Goal: Complete application form

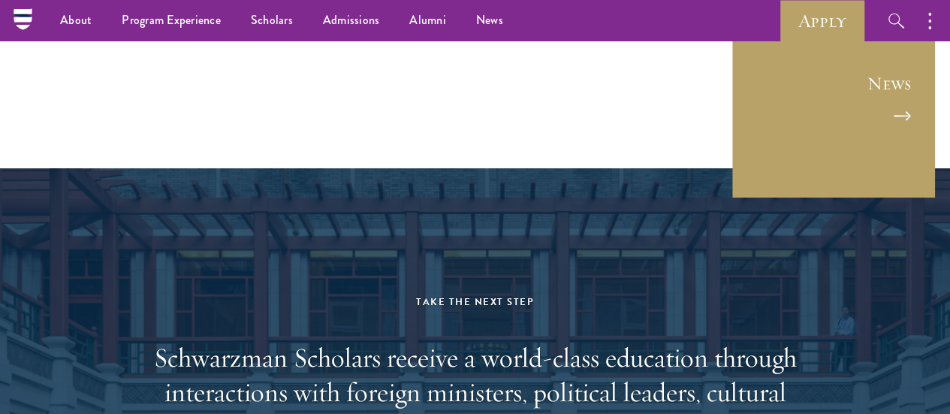
scroll to position [5792, 0]
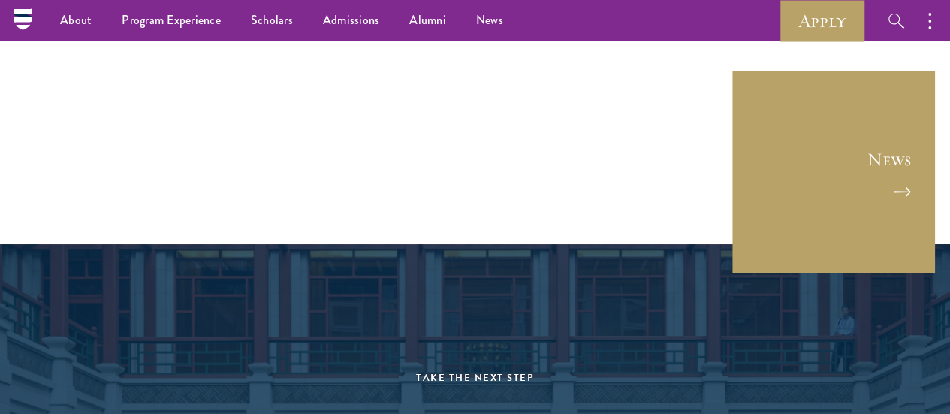
drag, startPoint x: 200, startPoint y: 215, endPoint x: 607, endPoint y: 112, distance: 419.9
copy blockquote "Now removed from my days in Beijing, I am struck by how often I think back to m…"
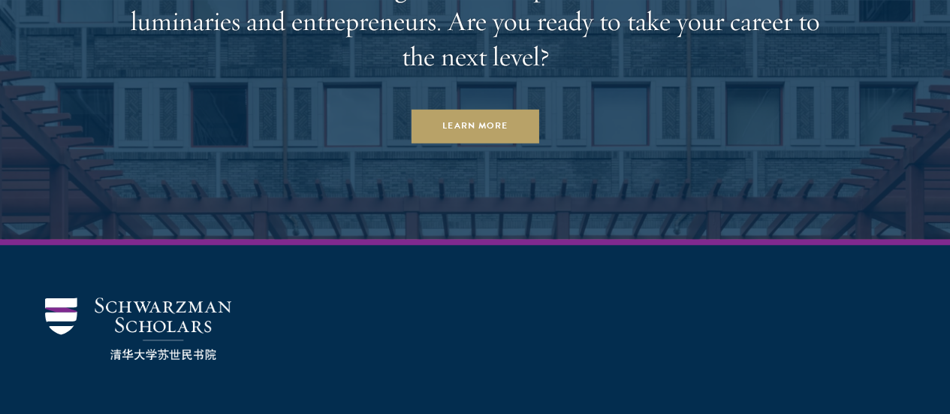
scroll to position [6242, 0]
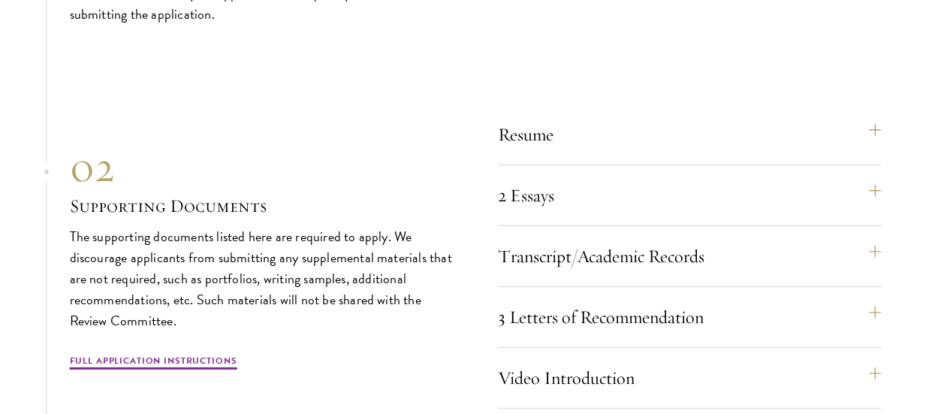
scroll to position [5180, 0]
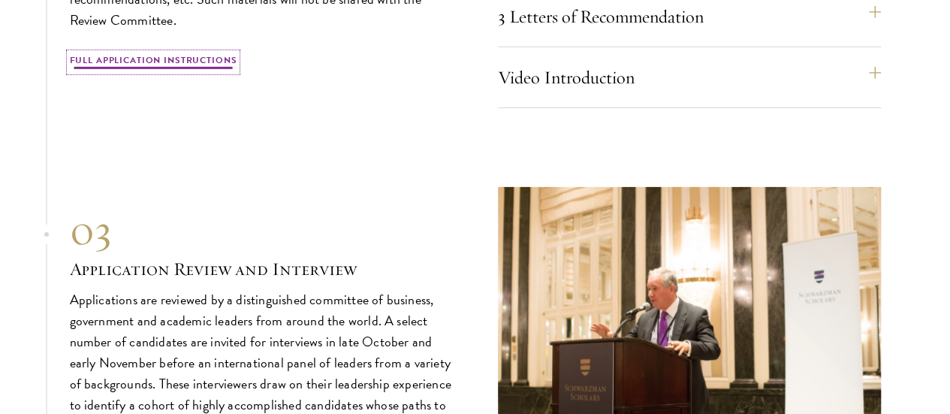
click at [169, 71] on link "Full Application Instructions" at bounding box center [153, 62] width 167 height 18
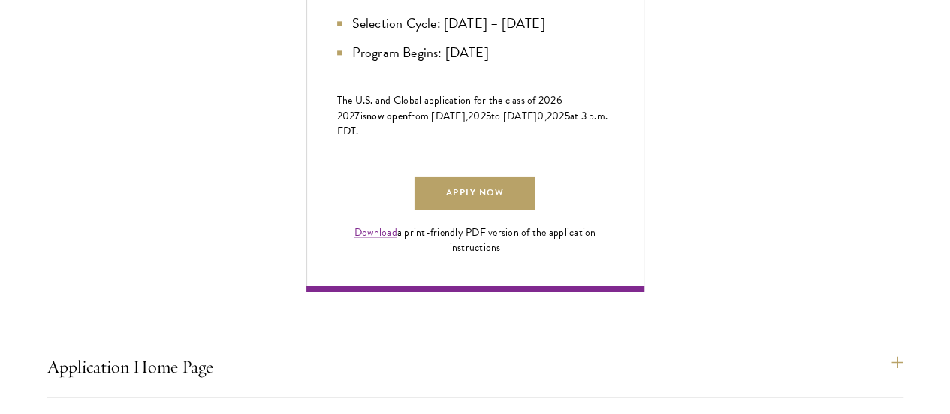
scroll to position [1051, 0]
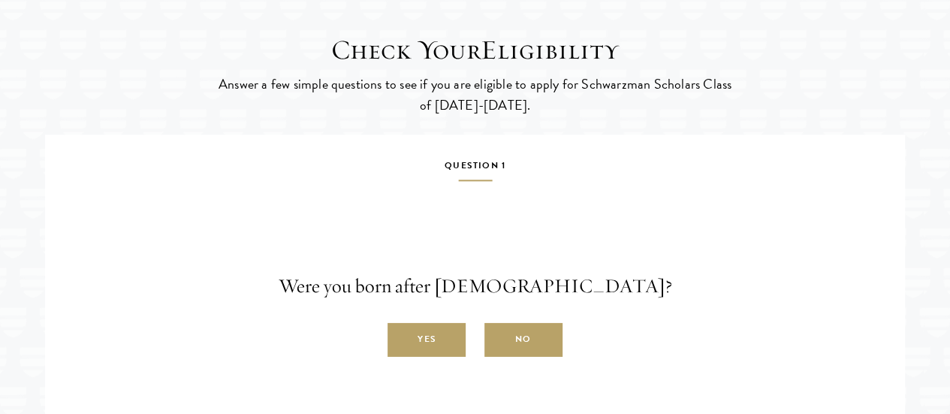
scroll to position [3528, 0]
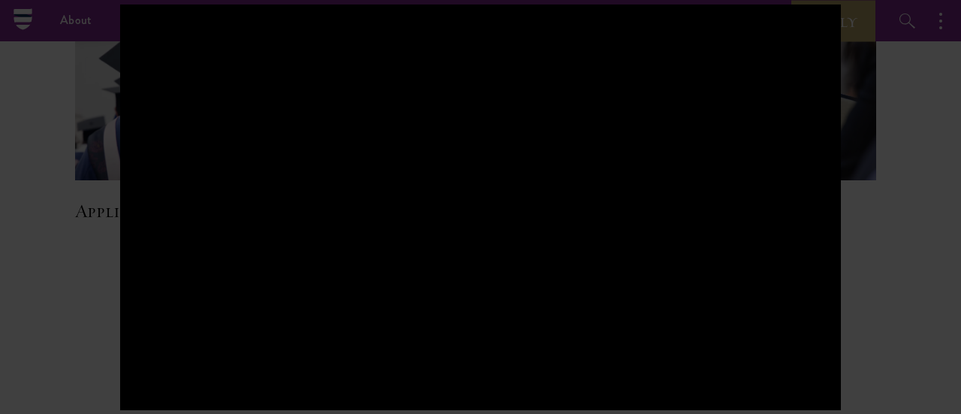
click at [902, 184] on div at bounding box center [480, 207] width 961 height 414
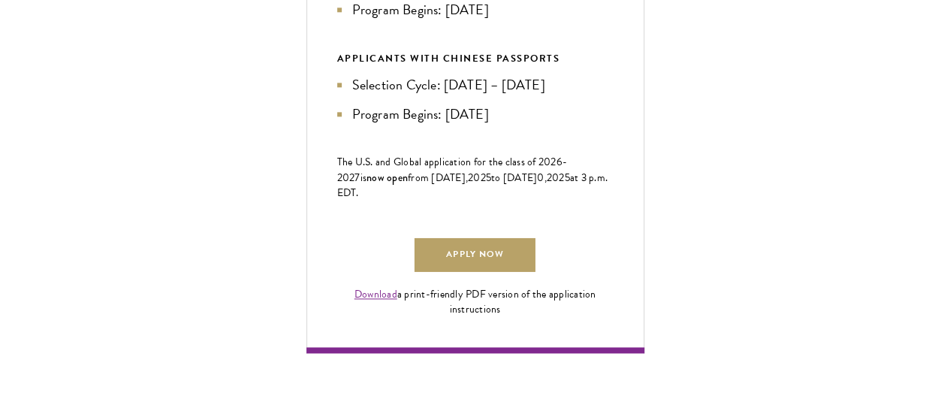
scroll to position [929, 0]
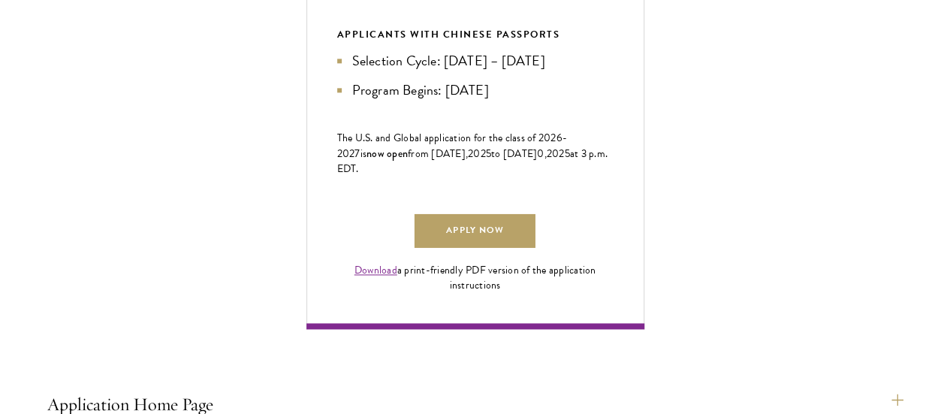
drag, startPoint x: 206, startPoint y: 273, endPoint x: 217, endPoint y: 357, distance: 84.8
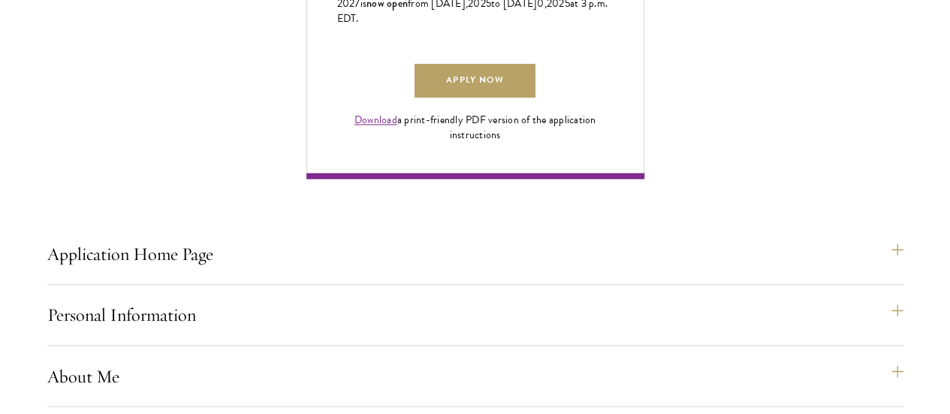
scroll to position [1155, 0]
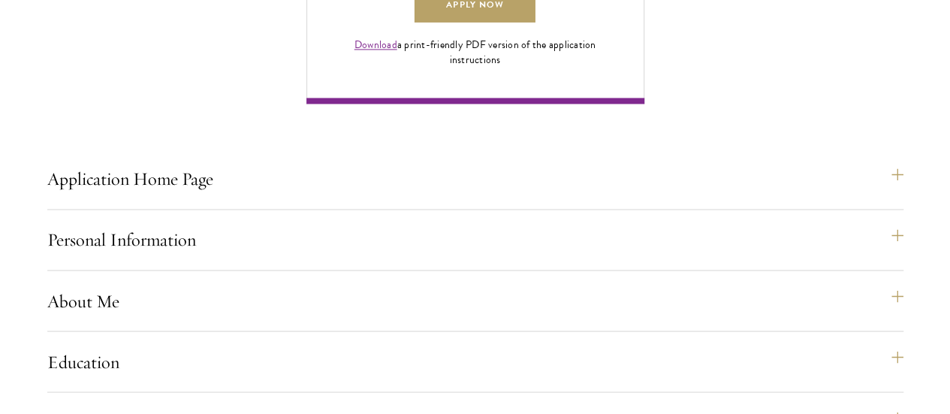
drag, startPoint x: 248, startPoint y: 236, endPoint x: 249, endPoint y: 293, distance: 56.3
drag, startPoint x: 266, startPoint y: 236, endPoint x: 266, endPoint y: 279, distance: 42.8
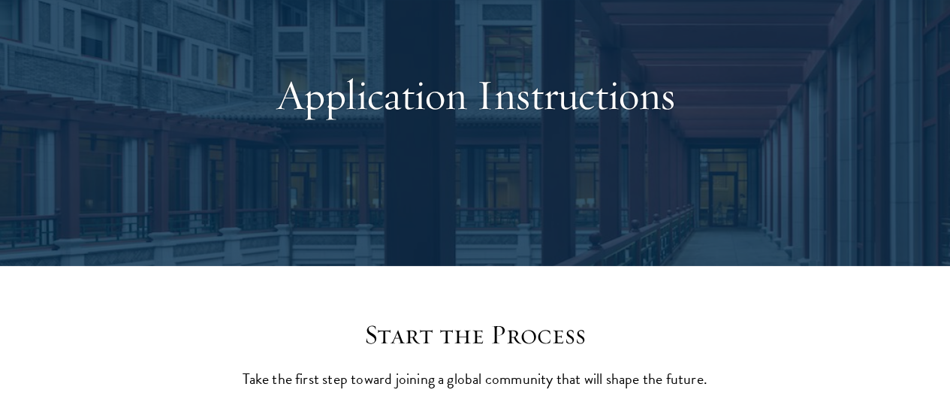
scroll to position [0, 0]
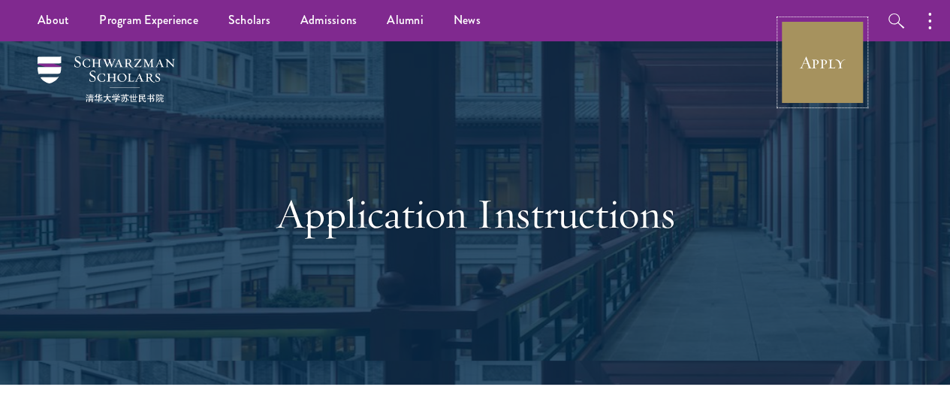
click at [818, 53] on link "Apply" at bounding box center [822, 62] width 84 height 84
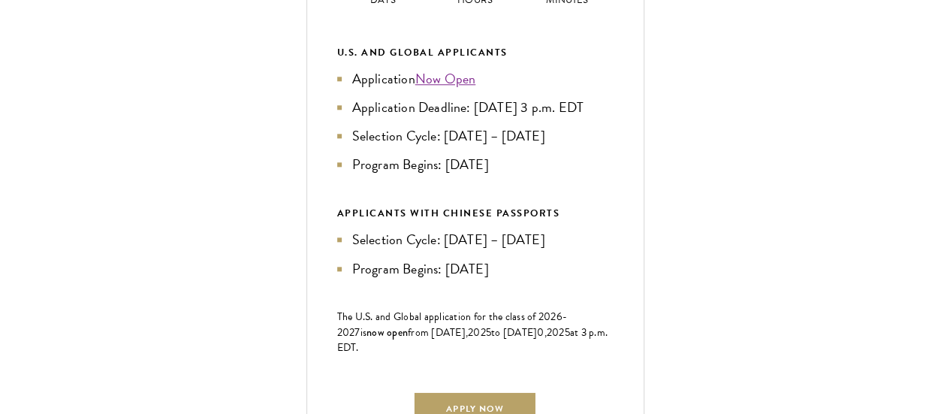
scroll to position [826, 0]
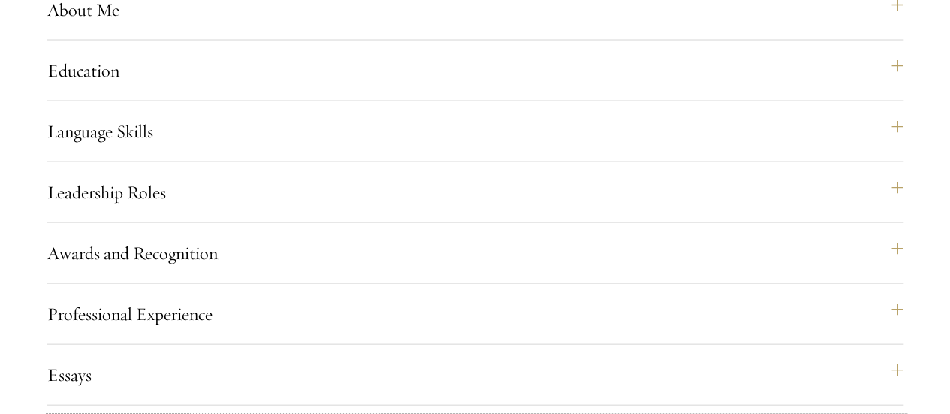
scroll to position [1520, 0]
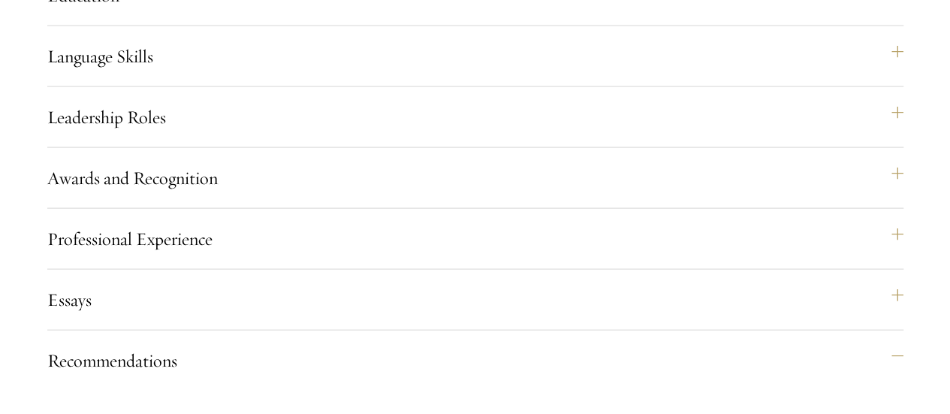
drag, startPoint x: 297, startPoint y: 122, endPoint x: 324, endPoint y: 179, distance: 63.5
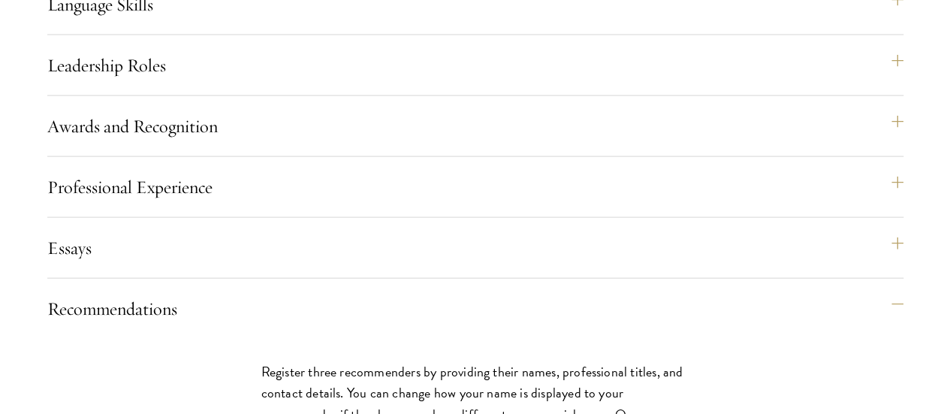
scroll to position [1595, 0]
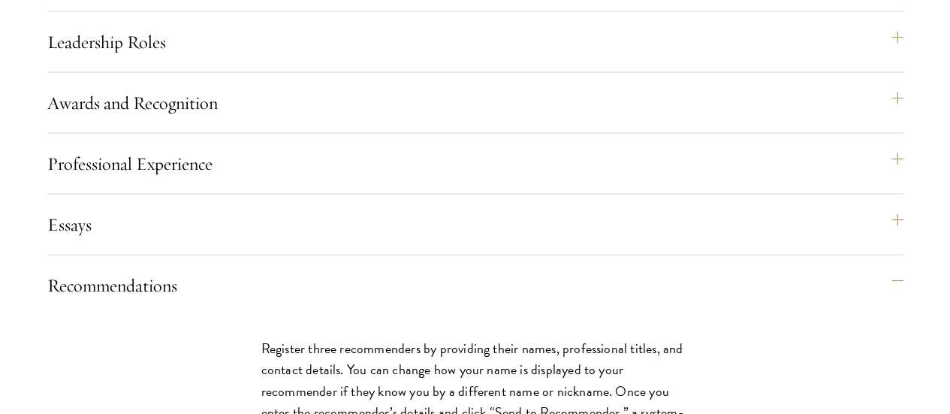
drag, startPoint x: 288, startPoint y: 161, endPoint x: 326, endPoint y: 333, distance: 176.1
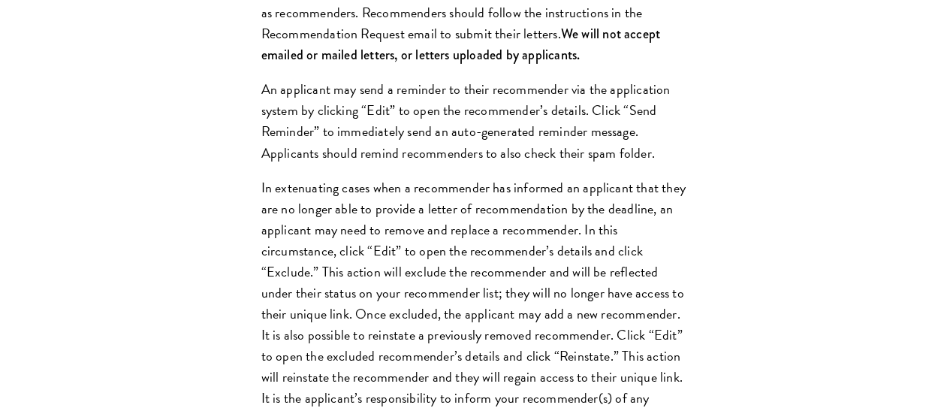
scroll to position [2196, 0]
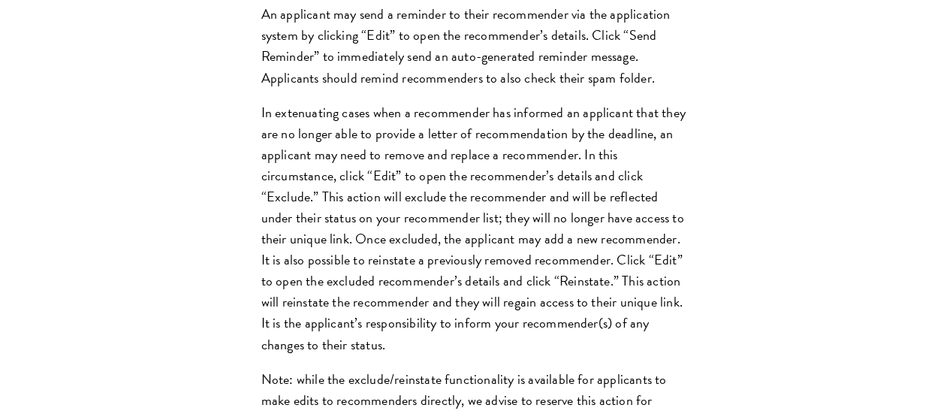
drag, startPoint x: 245, startPoint y: 136, endPoint x: 263, endPoint y: 185, distance: 52.0
drag, startPoint x: 215, startPoint y: 116, endPoint x: 239, endPoint y: 194, distance: 81.9
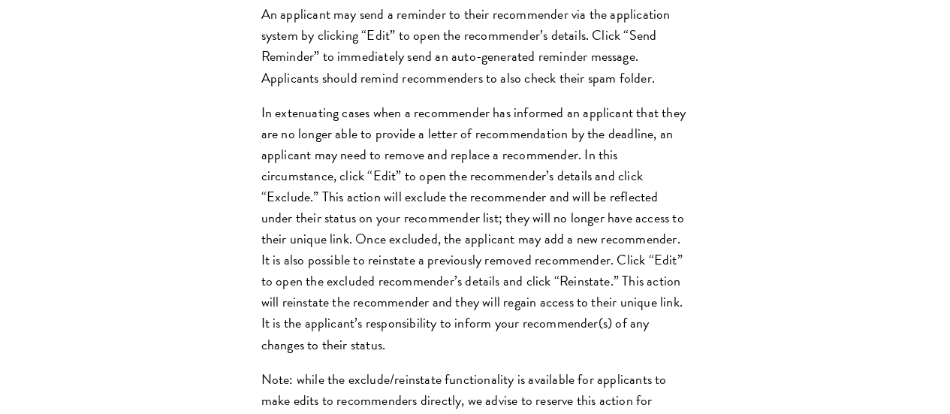
drag, startPoint x: 218, startPoint y: 167, endPoint x: 218, endPoint y: 201, distance: 33.8
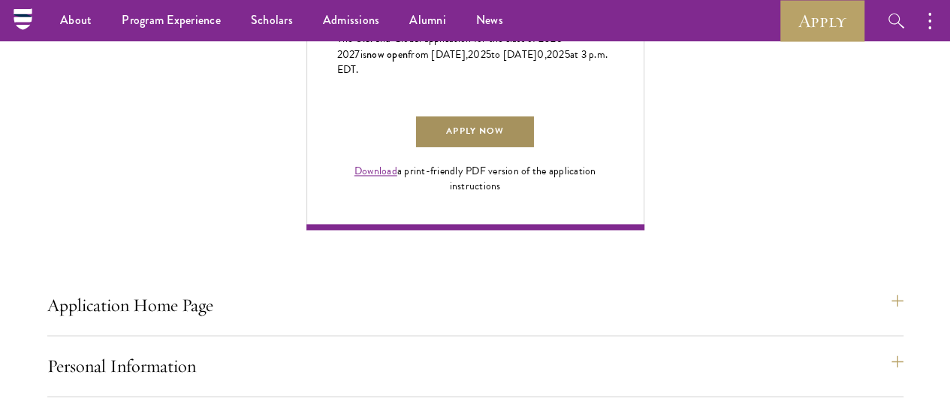
scroll to position [995, 0]
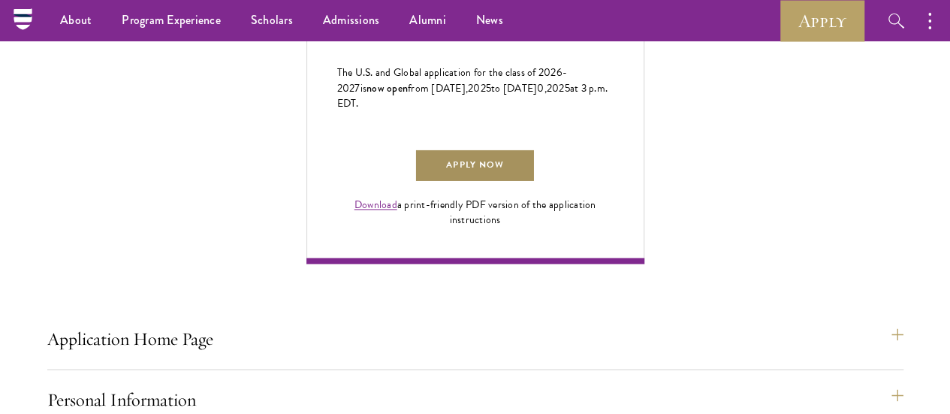
click at [535, 182] on link "Apply Now" at bounding box center [474, 166] width 120 height 34
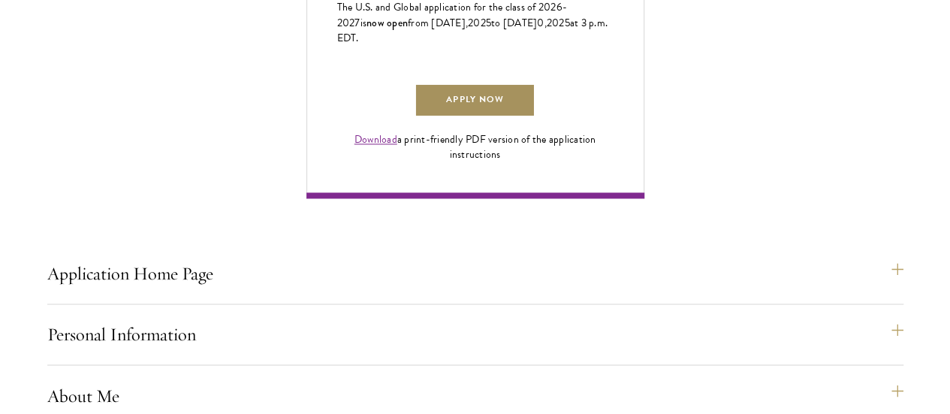
scroll to position [1145, 0]
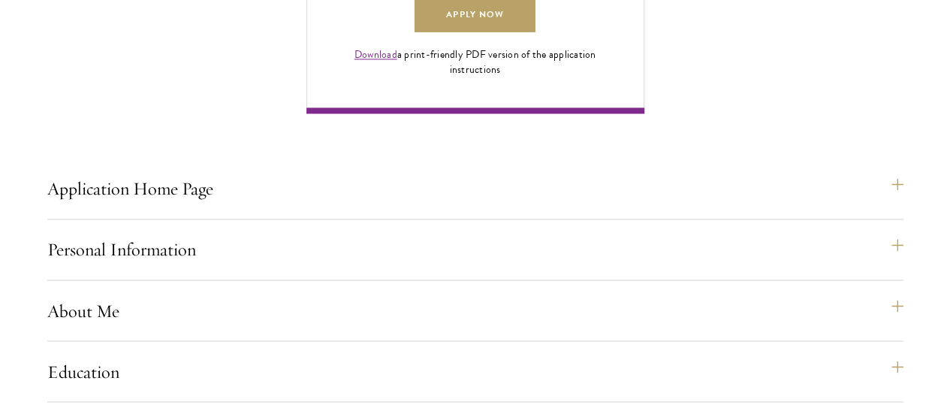
drag, startPoint x: 125, startPoint y: 58, endPoint x: 302, endPoint y: 384, distance: 370.9
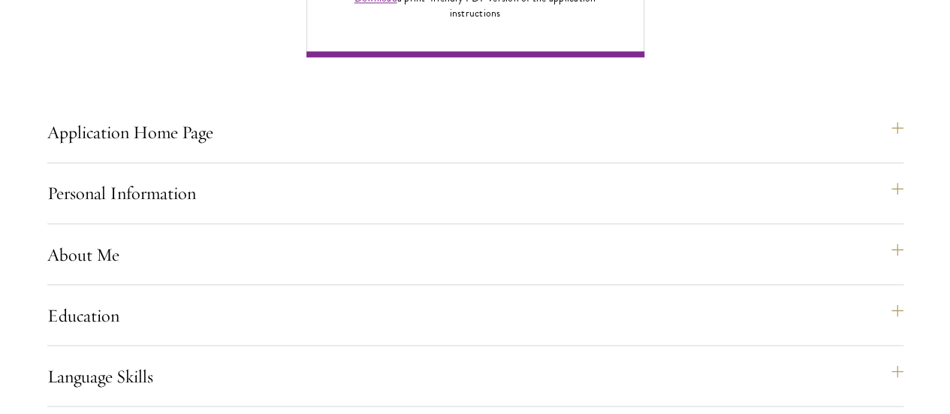
scroll to position [1222, 0]
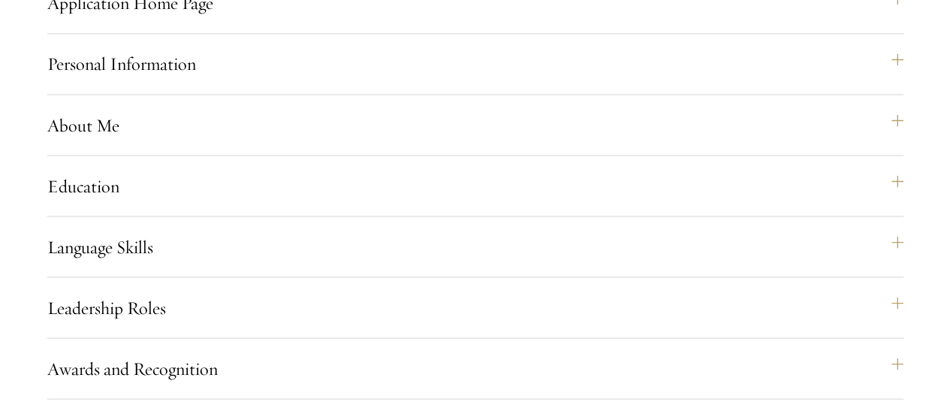
scroll to position [1596, 0]
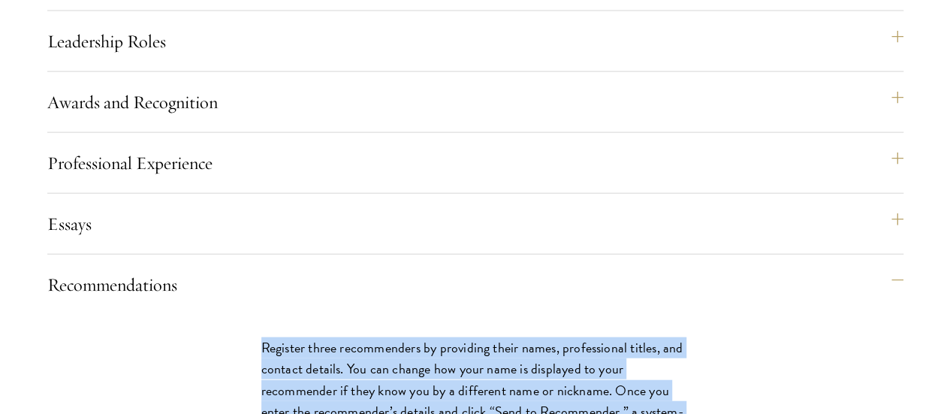
drag, startPoint x: 119, startPoint y: 134, endPoint x: 437, endPoint y: 124, distance: 318.5
copy div "Register three recommenders by providing their names, professional titles, and …"
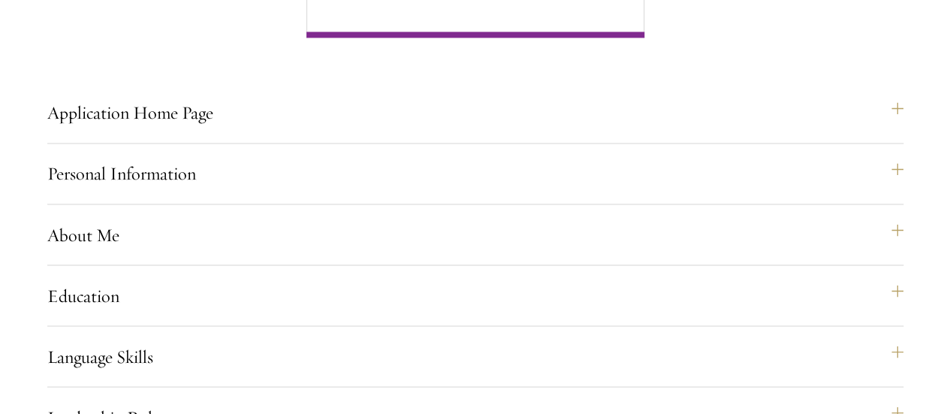
scroll to position [1296, 0]
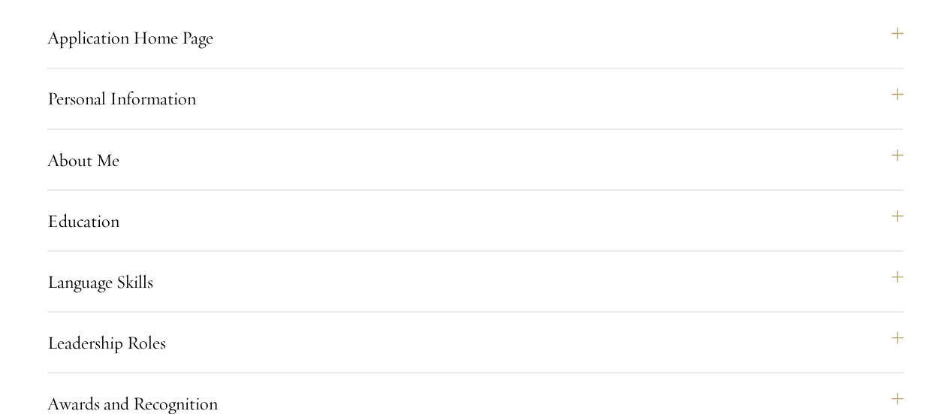
copy div "Register three recommenders by providing their names, professional titles, and …"
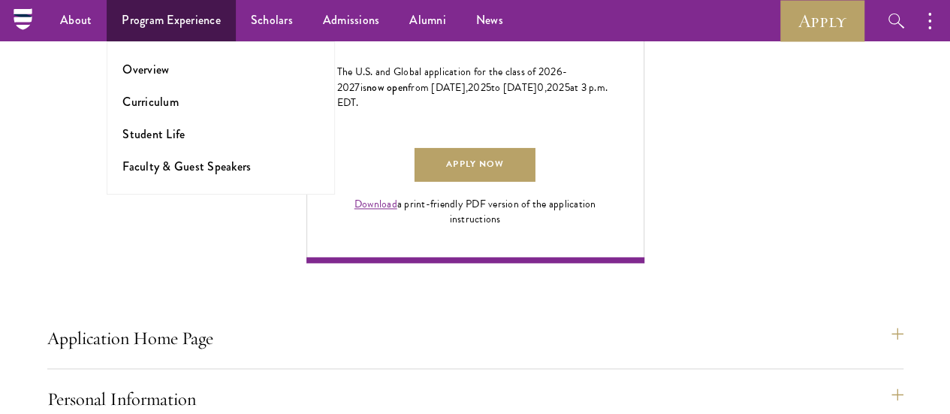
scroll to position [845, 0]
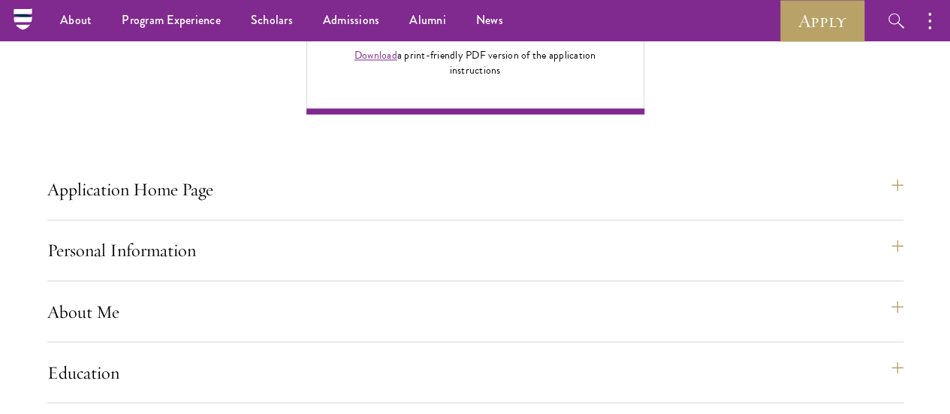
scroll to position [1051, 0]
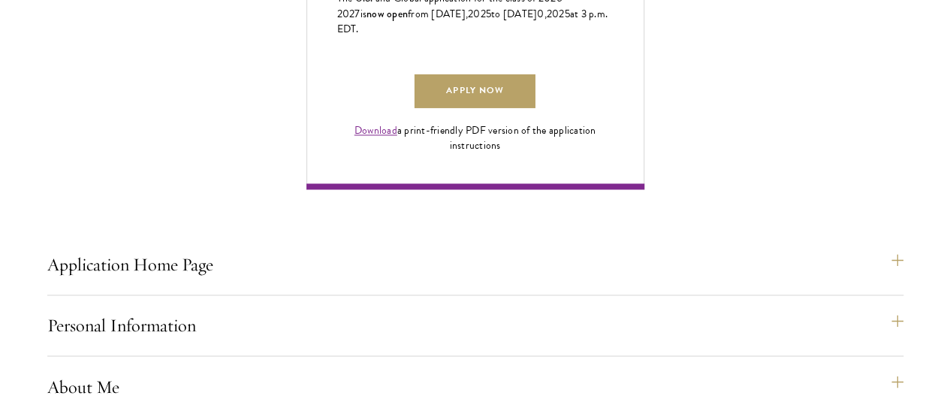
scroll to position [1126, 0]
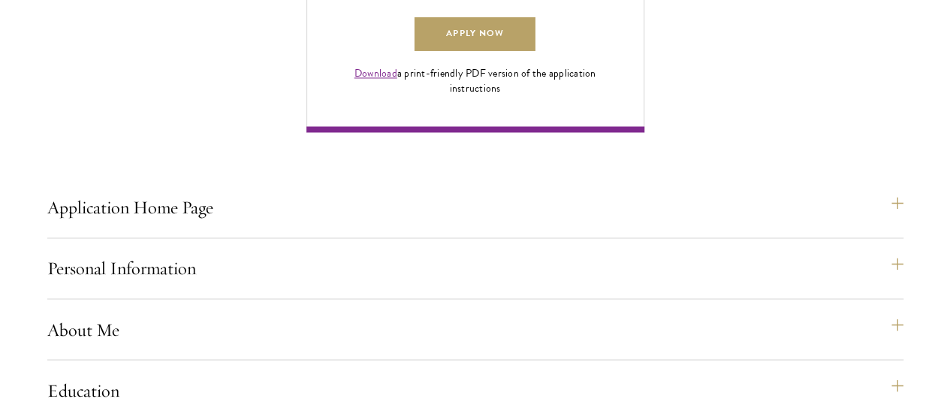
drag, startPoint x: 261, startPoint y: 214, endPoint x: 382, endPoint y: 367, distance: 195.1
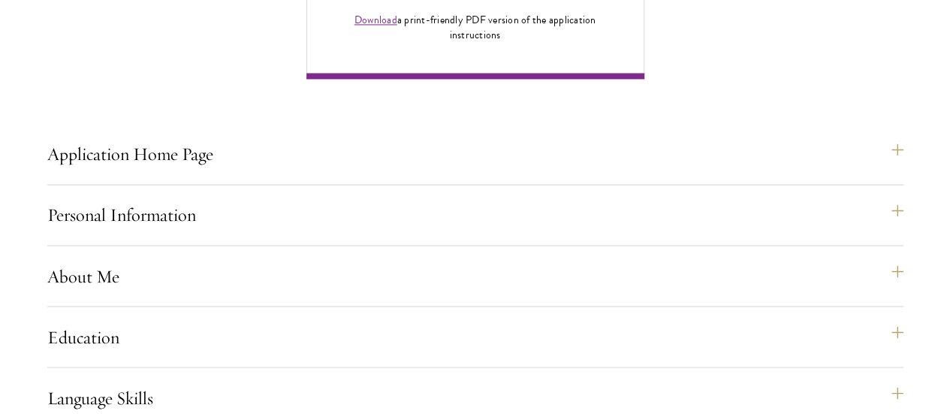
scroll to position [1330, 0]
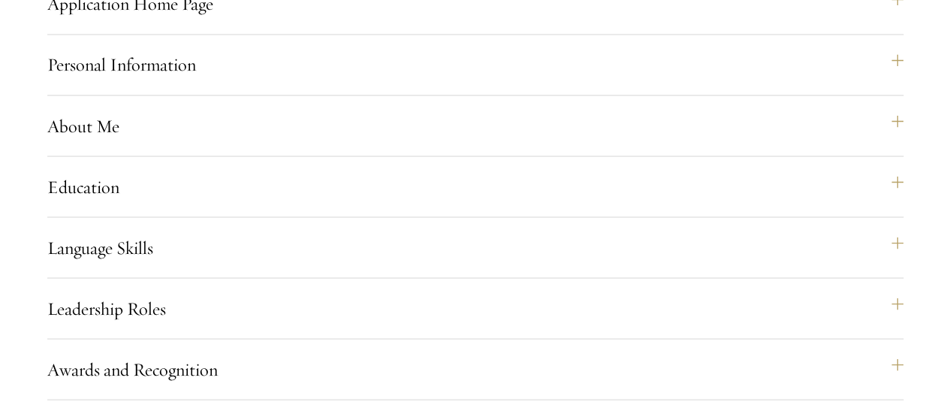
drag, startPoint x: 117, startPoint y: 85, endPoint x: 334, endPoint y: 212, distance: 251.3
copy p "Register three recommenders by providing their names, professional titles, and …"
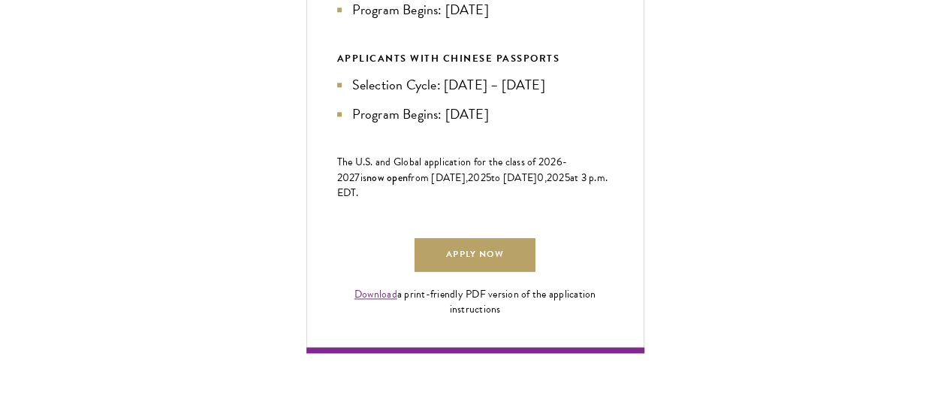
scroll to position [1029, 0]
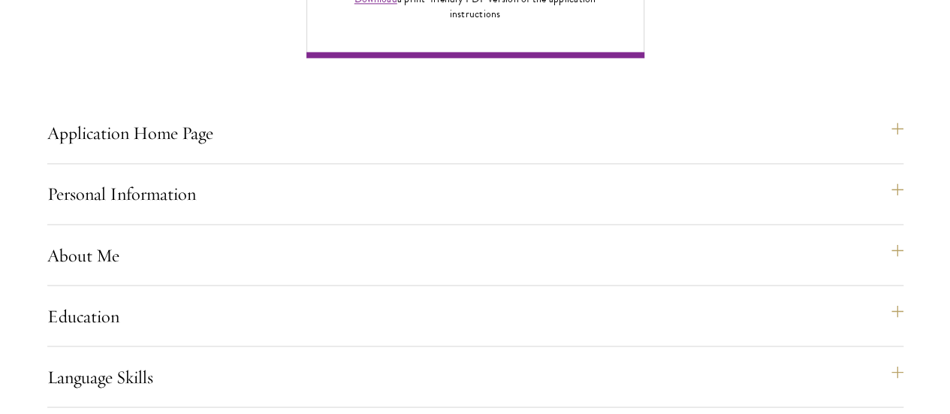
scroll to position [1203, 0]
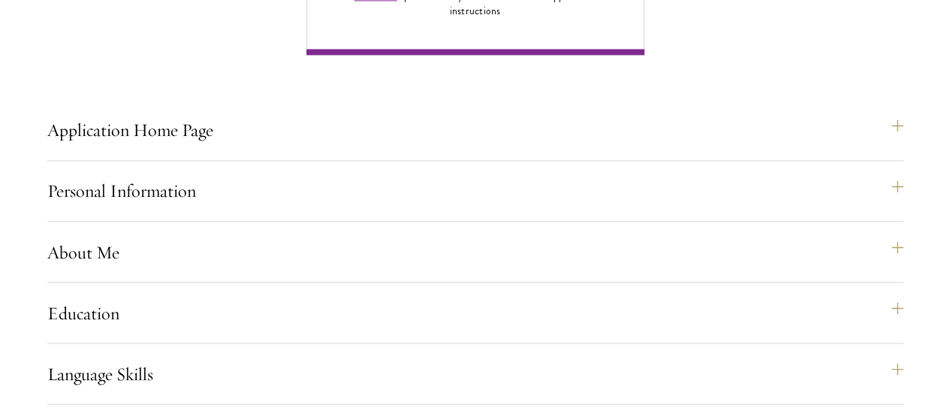
drag, startPoint x: 284, startPoint y: 202, endPoint x: 315, endPoint y: 332, distance: 133.5
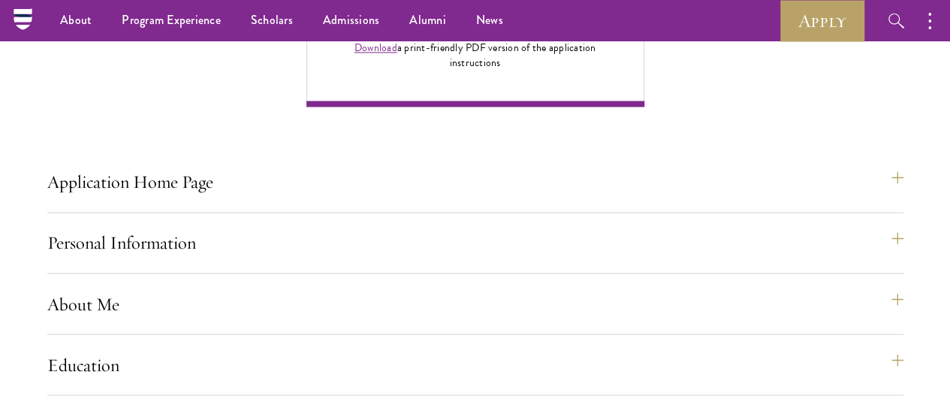
scroll to position [1128, 0]
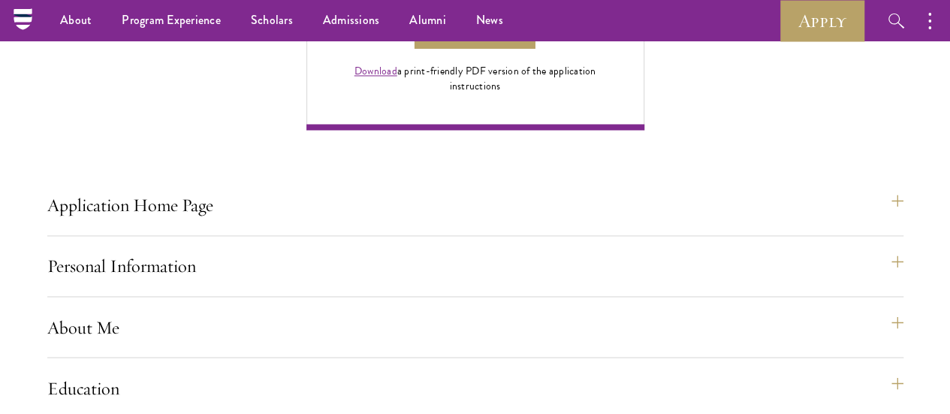
drag, startPoint x: 186, startPoint y: 197, endPoint x: 200, endPoint y: 237, distance: 42.7
drag, startPoint x: 131, startPoint y: 77, endPoint x: 204, endPoint y: 215, distance: 157.2
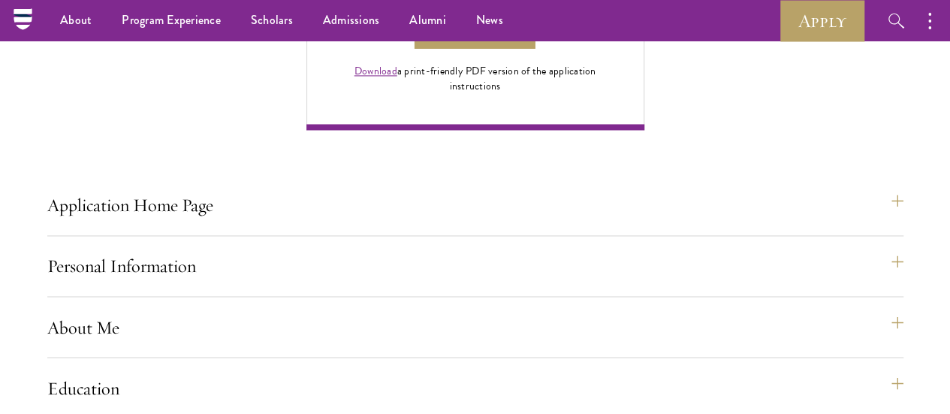
drag, startPoint x: 163, startPoint y: 221, endPoint x: 168, endPoint y: 247, distance: 26.1
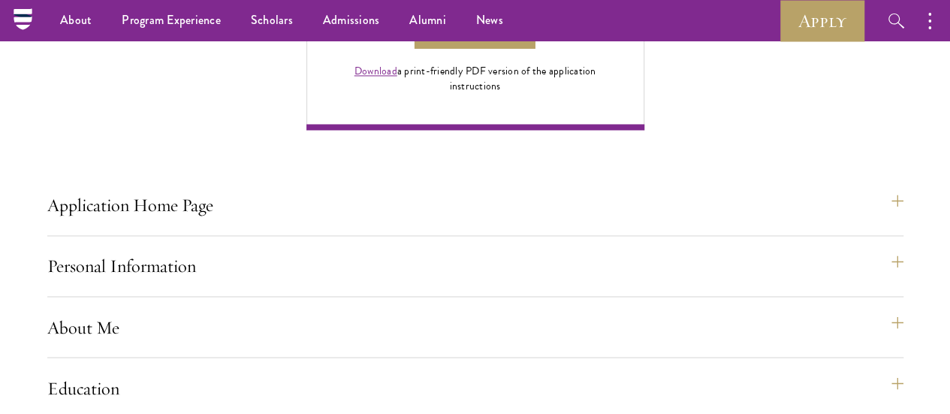
drag, startPoint x: 182, startPoint y: 252, endPoint x: 260, endPoint y: 282, distance: 82.7
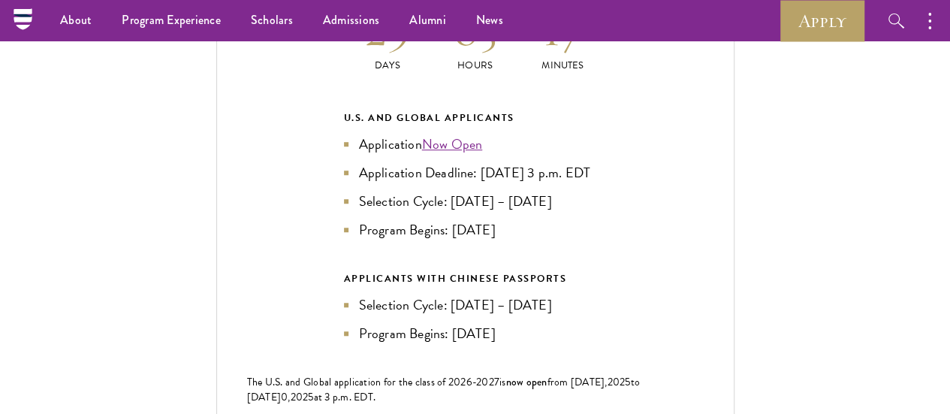
scroll to position [3228, 0]
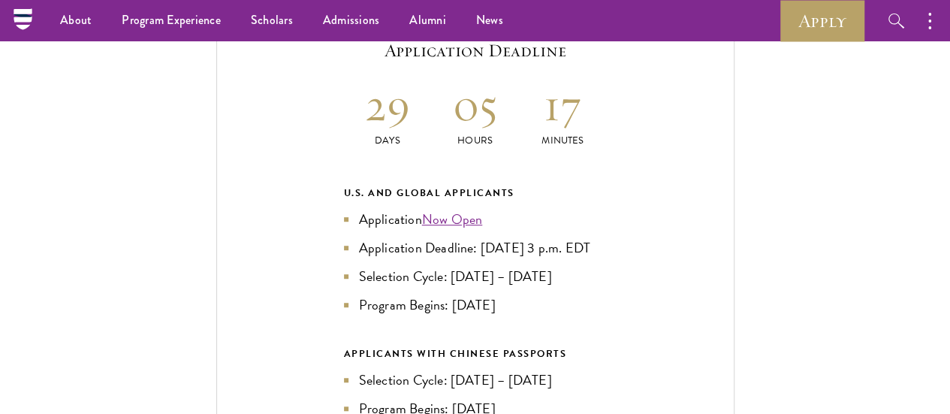
drag, startPoint x: 414, startPoint y: 161, endPoint x: 419, endPoint y: 186, distance: 25.2
click at [419, 237] on li "Application Deadline: [DATE] 3 p.m. EDT" at bounding box center [475, 247] width 263 height 21
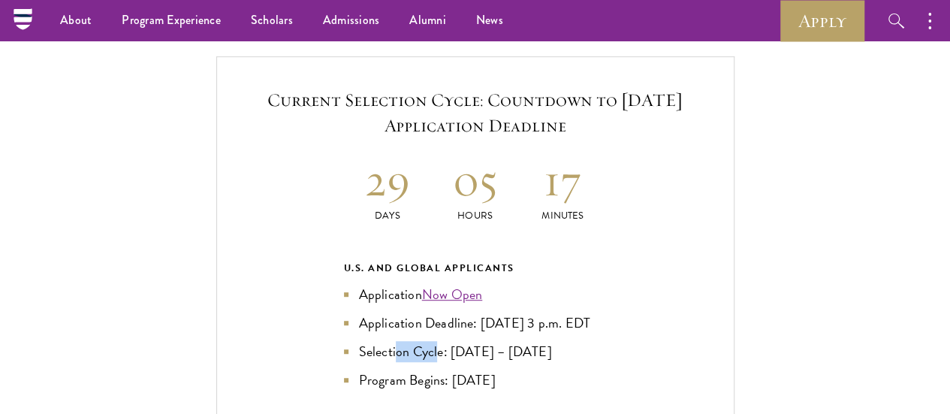
drag, startPoint x: 396, startPoint y: 282, endPoint x: 444, endPoint y: 288, distance: 47.8
click at [443, 341] on li "Selection Cycle: [DATE] – [DATE]" at bounding box center [475, 351] width 263 height 21
click at [444, 341] on li "Selection Cycle: [DATE] – [DATE]" at bounding box center [475, 351] width 263 height 21
drag, startPoint x: 356, startPoint y: 292, endPoint x: 550, endPoint y: 286, distance: 194.5
click at [550, 341] on li "Selection Cycle: [DATE] – [DATE]" at bounding box center [475, 351] width 263 height 21
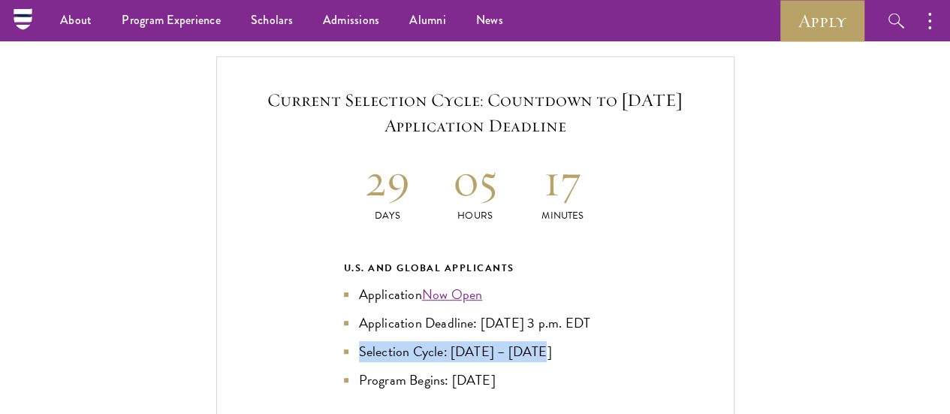
click at [550, 341] on li "Selection Cycle: [DATE] – [DATE]" at bounding box center [475, 351] width 263 height 21
drag, startPoint x: 553, startPoint y: 287, endPoint x: 361, endPoint y: 294, distance: 192.3
click at [361, 341] on li "Selection Cycle: [DATE] – [DATE]" at bounding box center [475, 351] width 263 height 21
drag, startPoint x: 350, startPoint y: 294, endPoint x: 550, endPoint y: 294, distance: 200.4
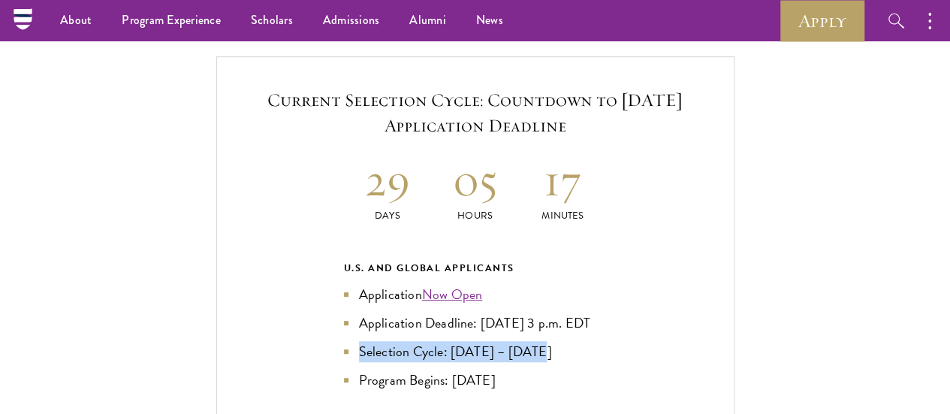
click at [550, 341] on li "Selection Cycle: [DATE] – [DATE]" at bounding box center [475, 351] width 263 height 21
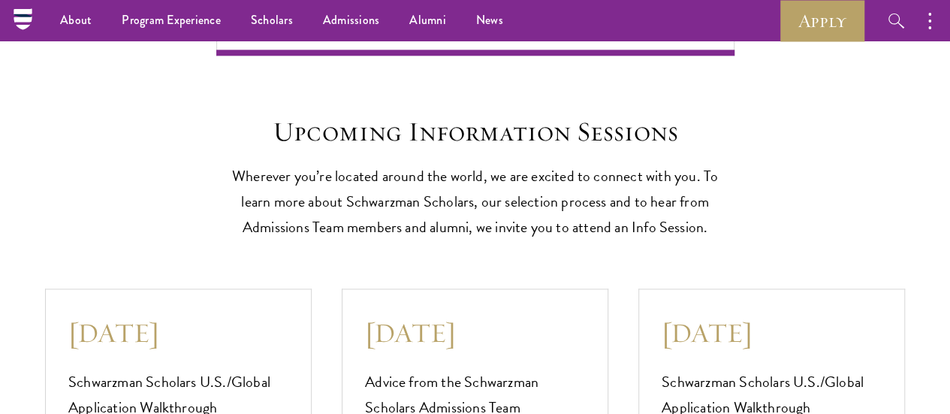
scroll to position [3453, 0]
